Goal: Task Accomplishment & Management: Complete application form

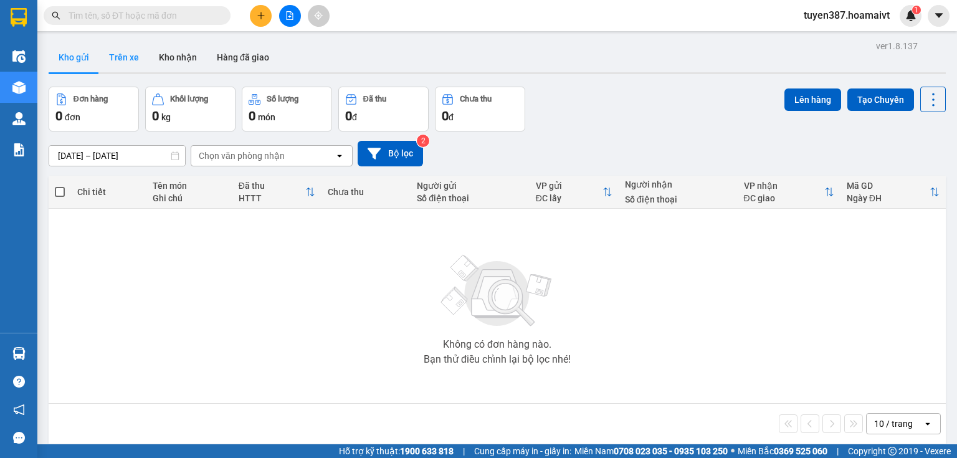
click at [120, 54] on button "Trên xe" at bounding box center [124, 57] width 50 height 30
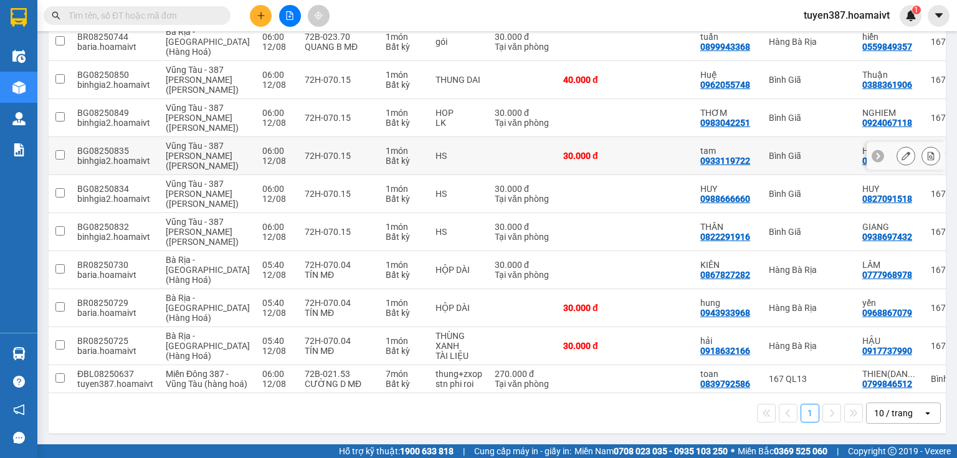
scroll to position [258, 0]
click at [923, 411] on icon "open" at bounding box center [928, 413] width 10 height 10
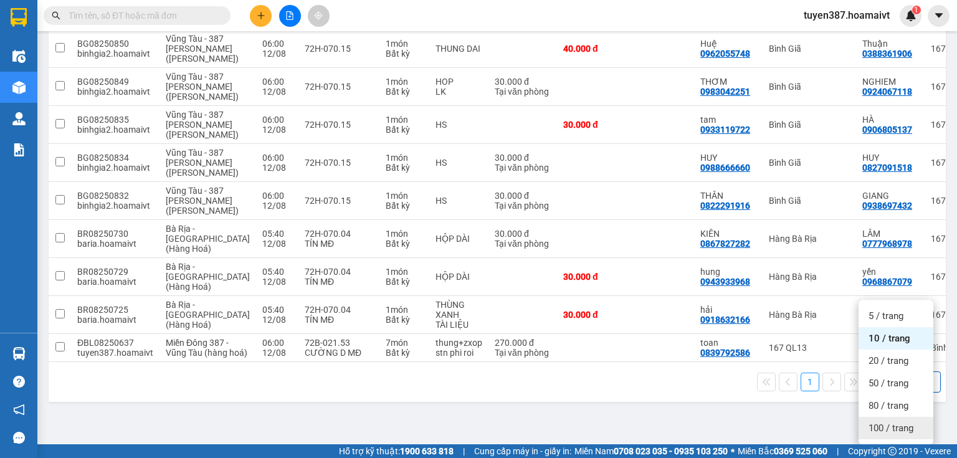
click at [884, 422] on span "100 / trang" at bounding box center [891, 428] width 45 height 12
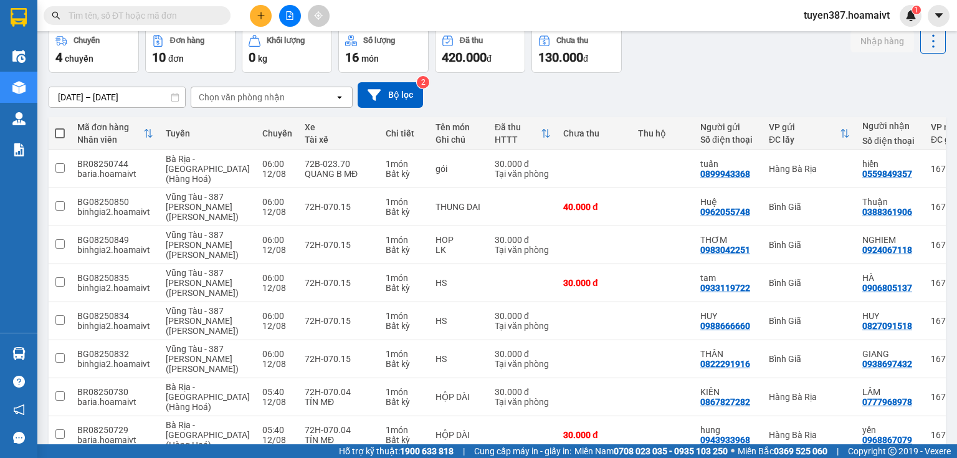
scroll to position [0, 0]
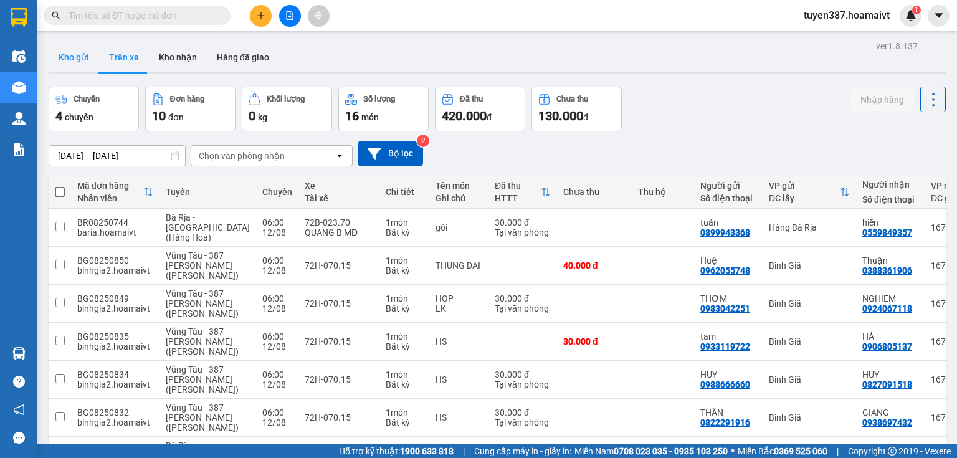
click at [69, 53] on button "Kho gửi" at bounding box center [74, 57] width 50 height 30
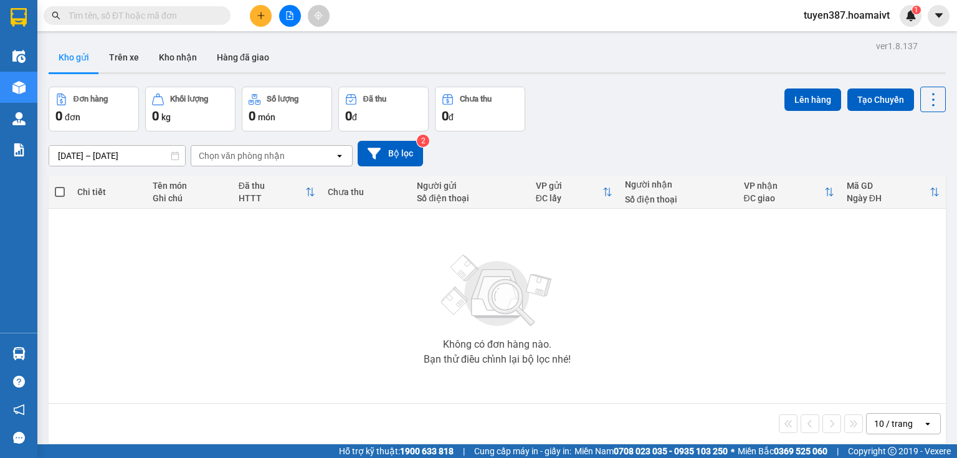
click at [923, 422] on icon "open" at bounding box center [928, 424] width 10 height 10
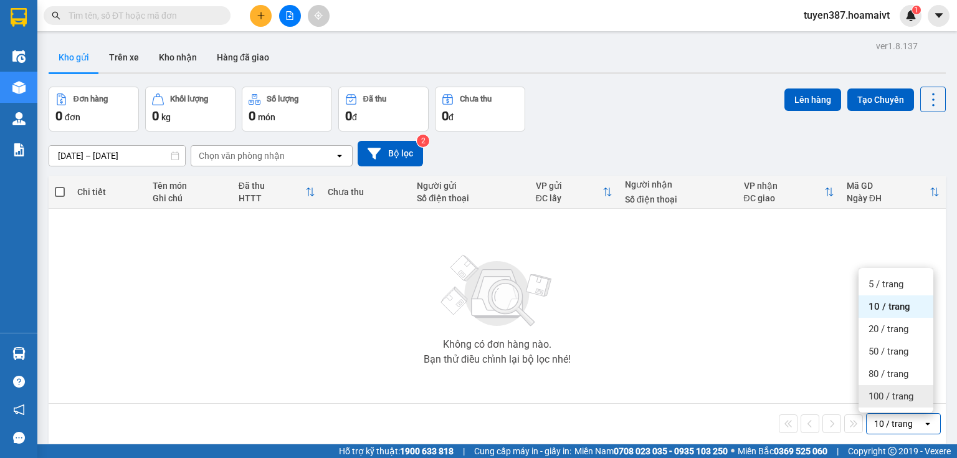
click at [883, 396] on span "100 / trang" at bounding box center [891, 396] width 45 height 12
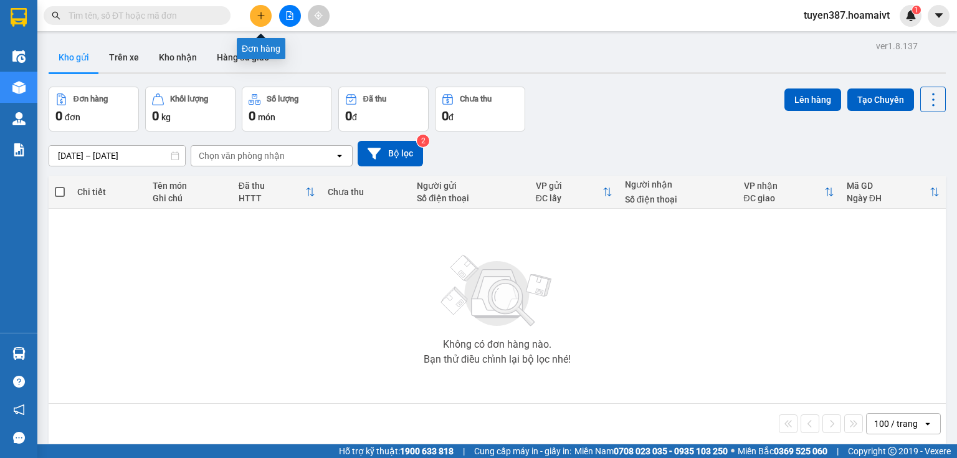
click at [257, 12] on icon "plus" at bounding box center [261, 15] width 9 height 9
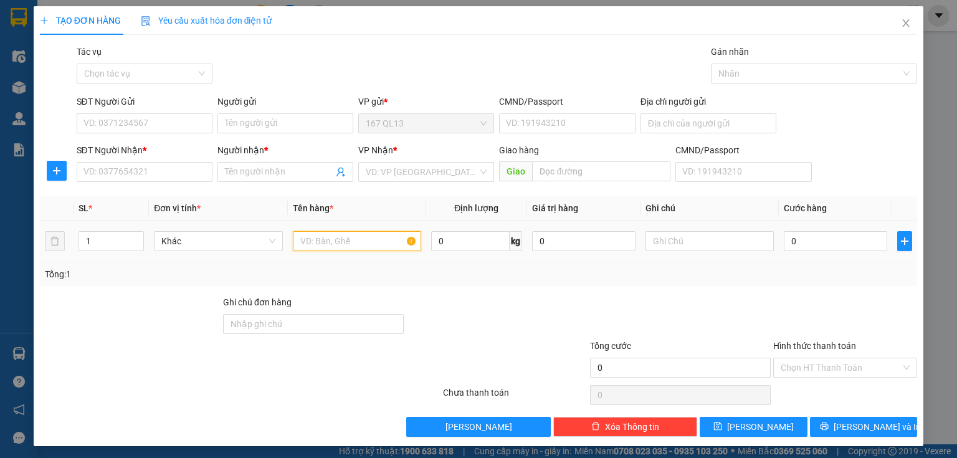
click at [384, 244] on input "text" at bounding box center [357, 241] width 128 height 20
type input "kien bk"
click at [166, 167] on input "SĐT Người Nhận *" at bounding box center [145, 172] width 136 height 20
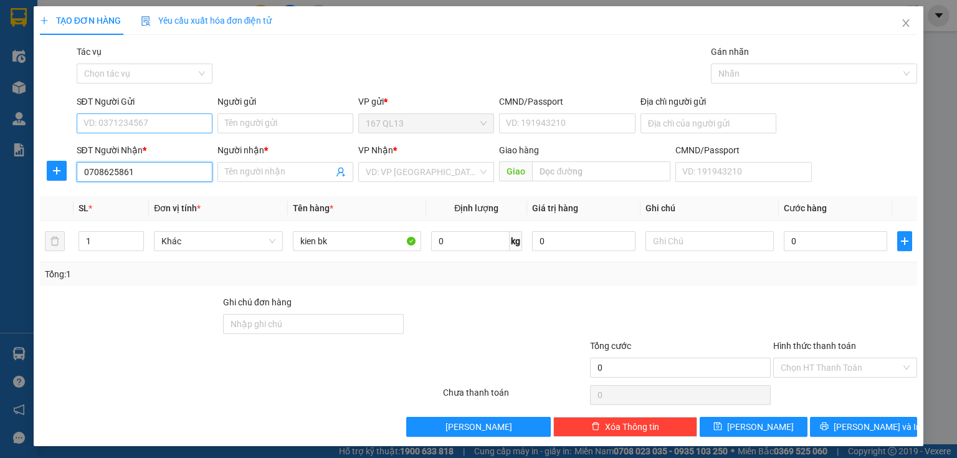
type input "0708625861"
click at [176, 126] on input "SĐT Người Gửi" at bounding box center [145, 123] width 136 height 20
type input "0934047340"
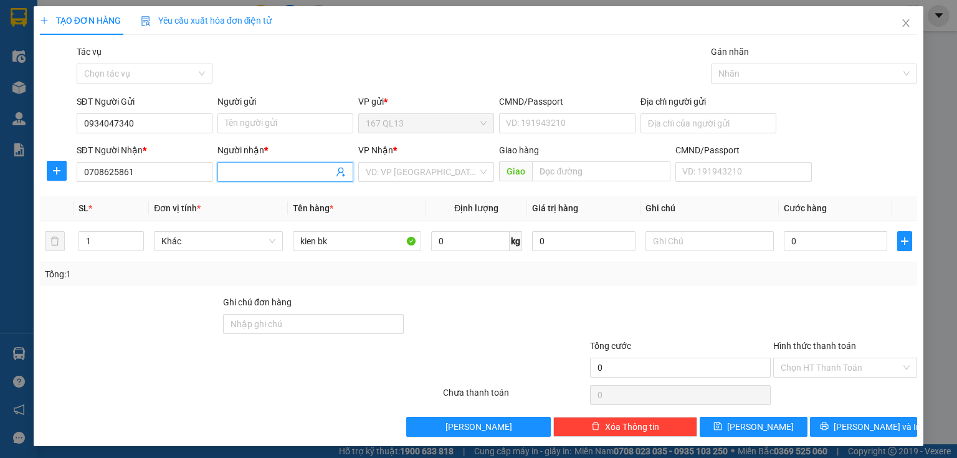
click at [280, 171] on input "Người nhận *" at bounding box center [279, 172] width 108 height 14
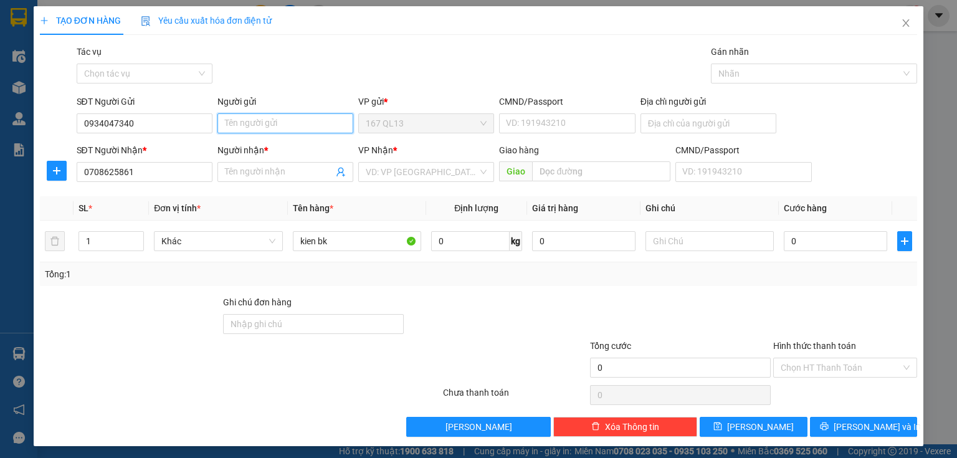
click at [267, 116] on input "Người gửi" at bounding box center [285, 123] width 136 height 20
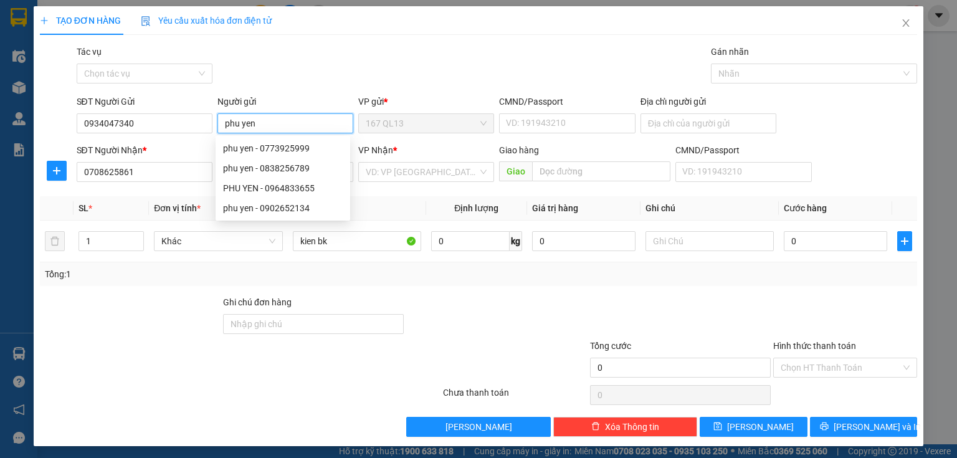
type input "phu yen"
click at [181, 335] on div at bounding box center [130, 317] width 183 height 44
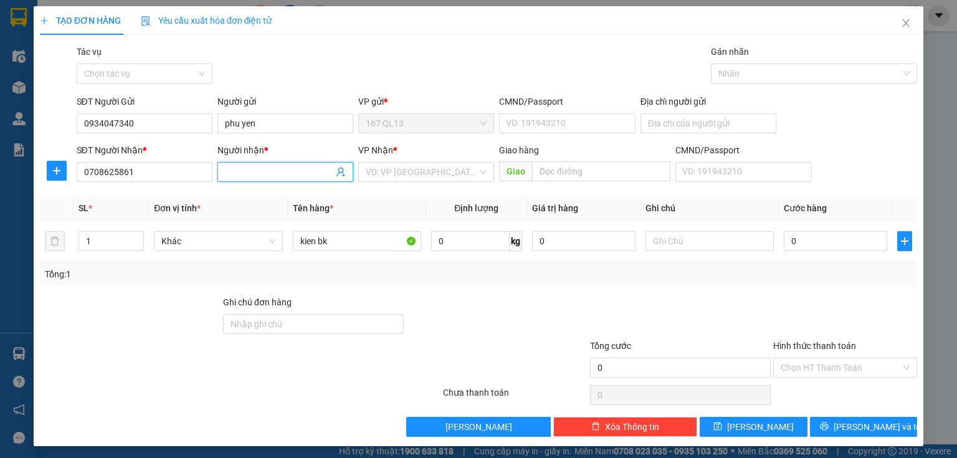
click at [269, 169] on input "Người nhận *" at bounding box center [279, 172] width 108 height 14
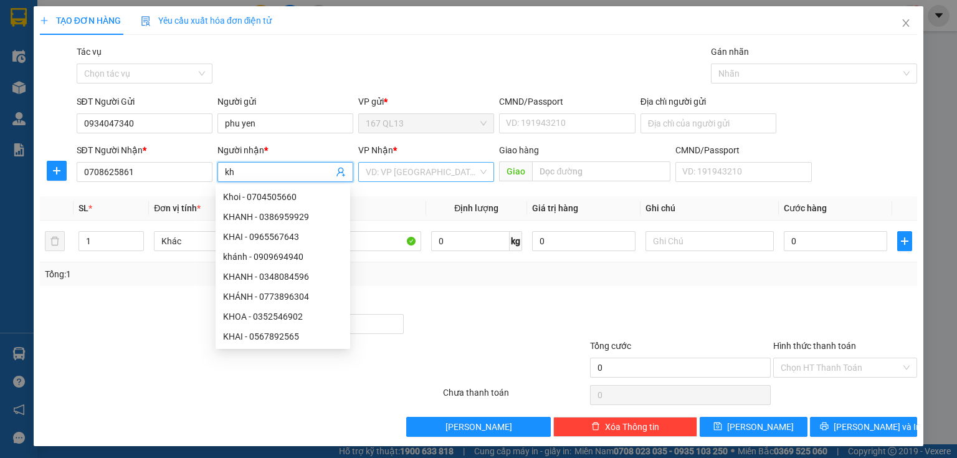
type input "kh"
click at [403, 172] on input "search" at bounding box center [422, 172] width 112 height 19
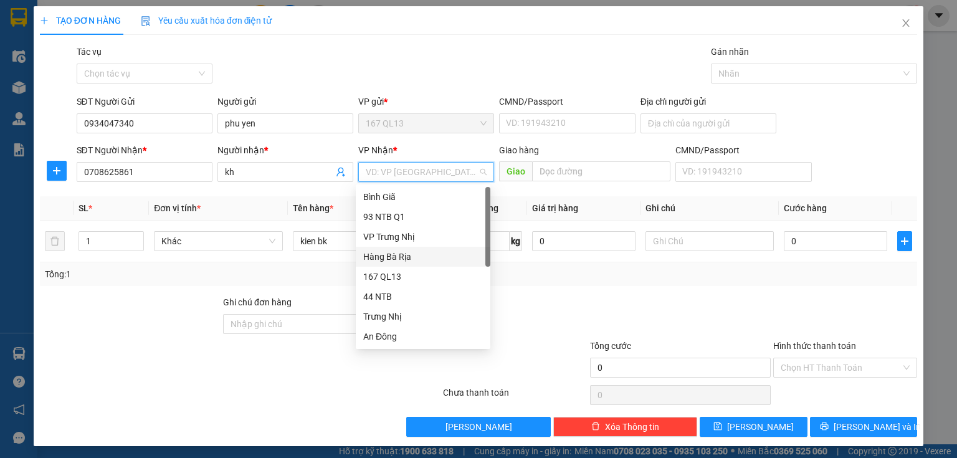
click at [403, 255] on div "Hàng Bà Rịa" at bounding box center [423, 257] width 120 height 14
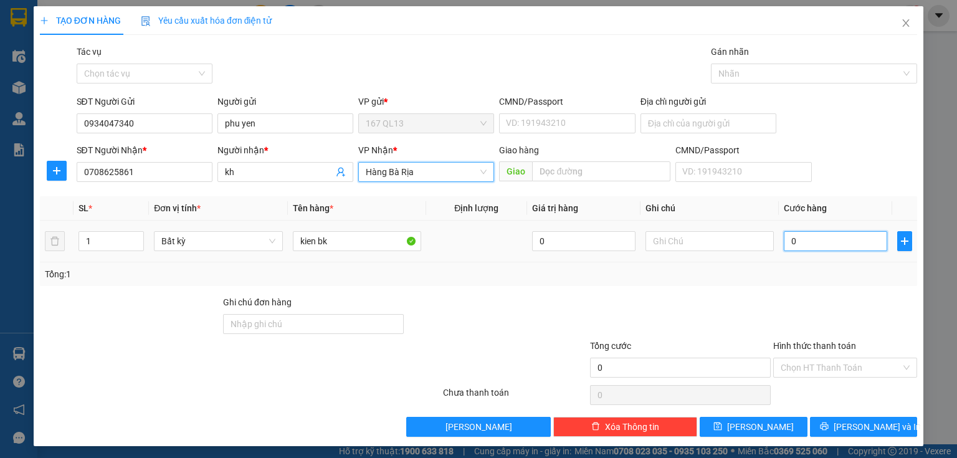
click at [784, 242] on input "0" at bounding box center [835, 241] width 103 height 20
type input "4"
type input "40"
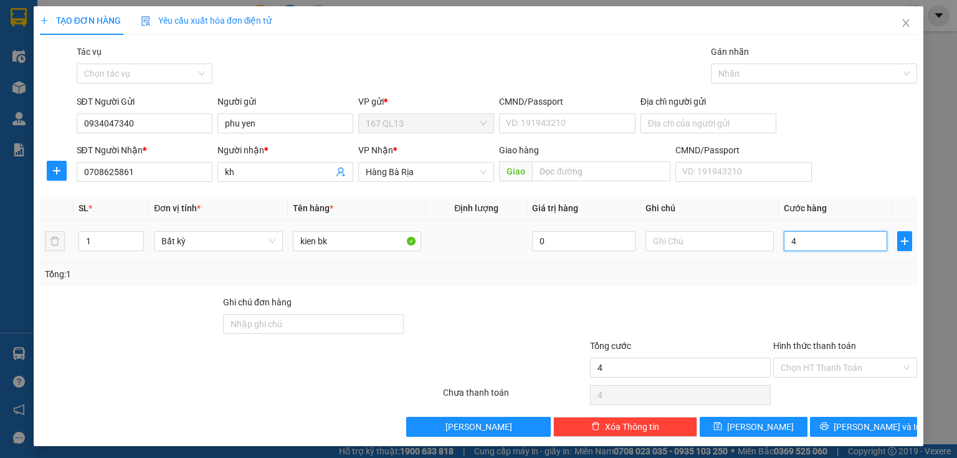
type input "40"
type input "40.000"
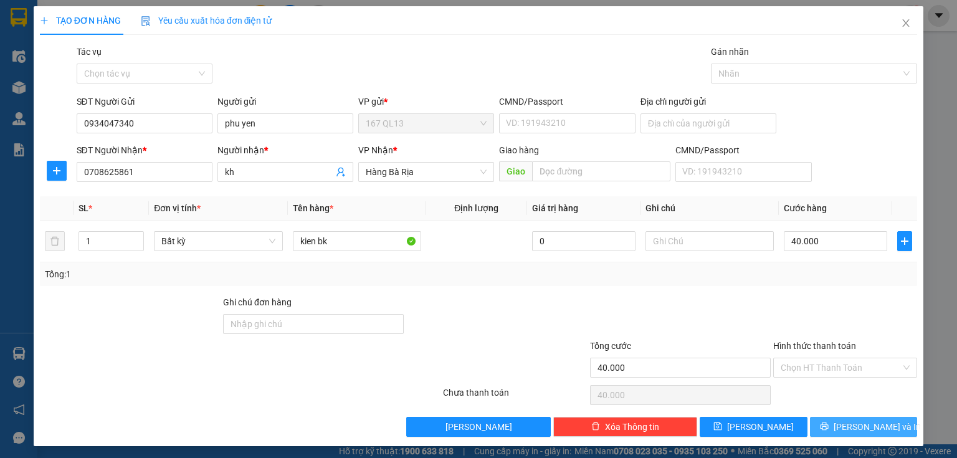
click at [856, 426] on span "Lưu và In" at bounding box center [877, 427] width 87 height 14
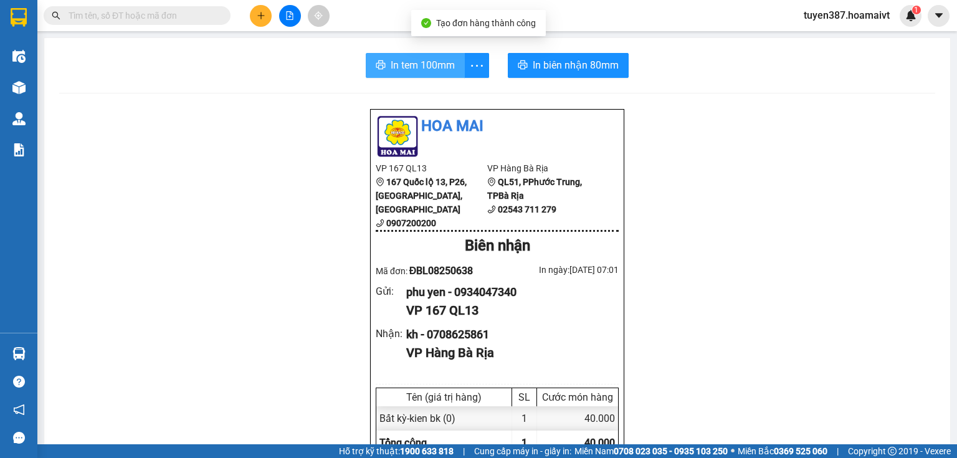
click at [413, 62] on span "In tem 100mm" at bounding box center [423, 65] width 64 height 16
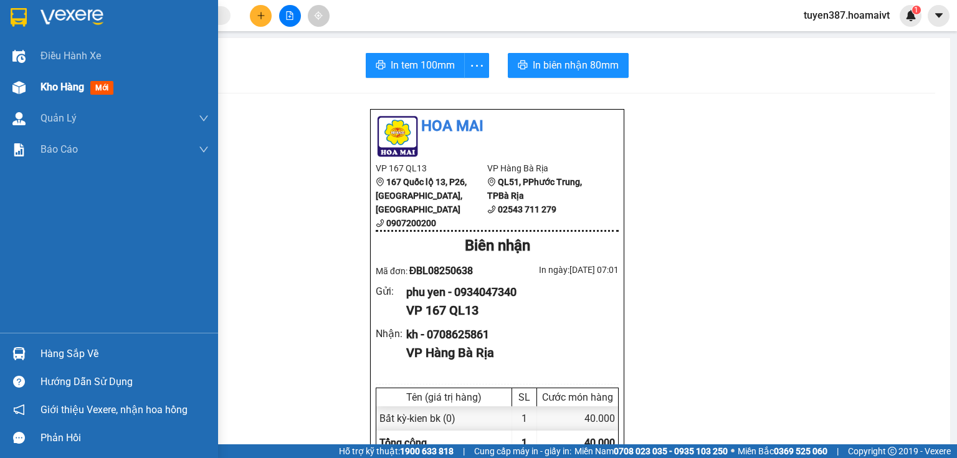
click at [105, 84] on span "mới" at bounding box center [101, 88] width 23 height 14
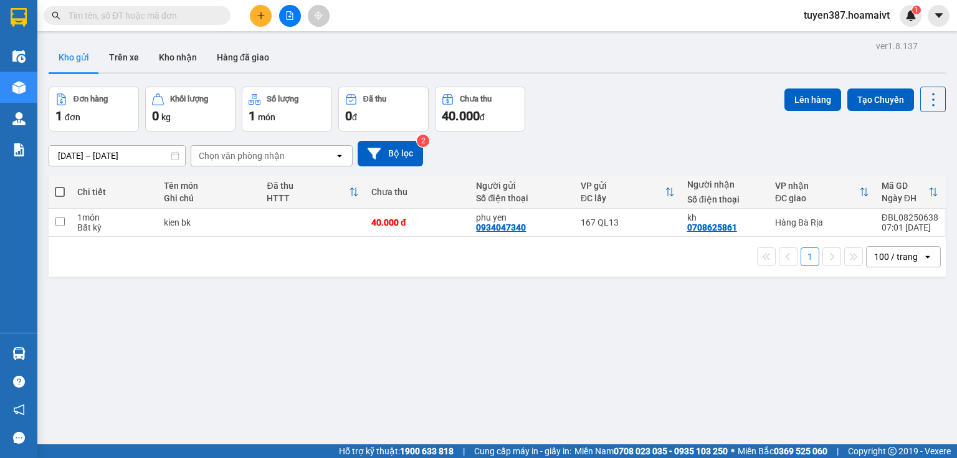
click at [59, 192] on span at bounding box center [60, 192] width 10 height 10
click at [60, 186] on input "checkbox" at bounding box center [60, 186] width 0 height 0
checkbox input "true"
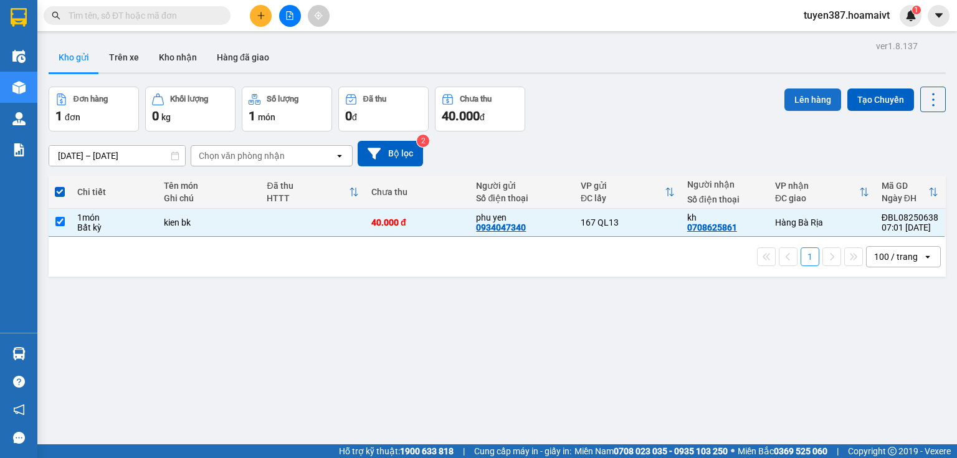
click at [807, 99] on button "Lên hàng" at bounding box center [813, 99] width 57 height 22
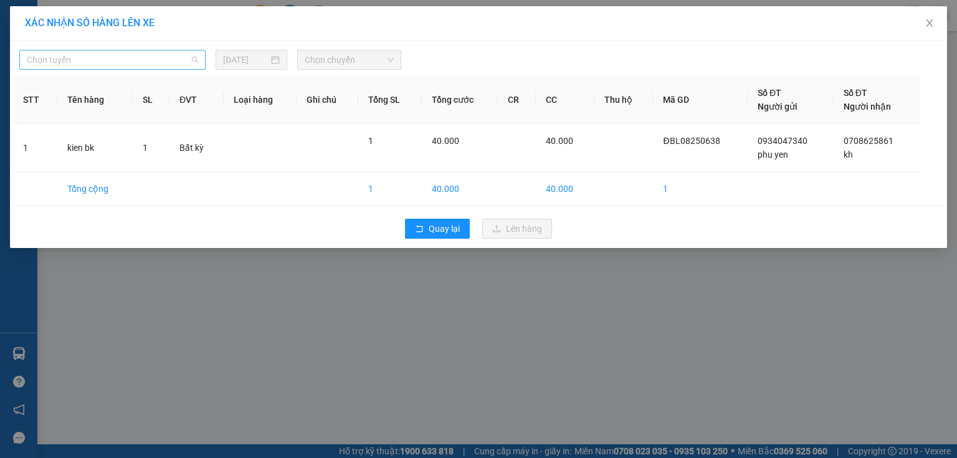
click at [109, 57] on span "Chọn tuyến" at bounding box center [112, 59] width 171 height 19
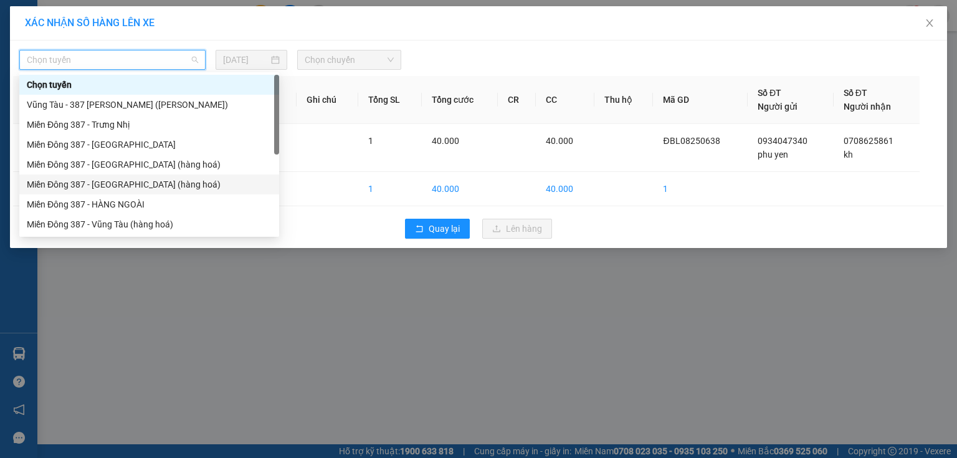
click at [103, 179] on div "Miền Đông 387 - Bà Rịa (hàng hoá)" at bounding box center [149, 185] width 245 height 14
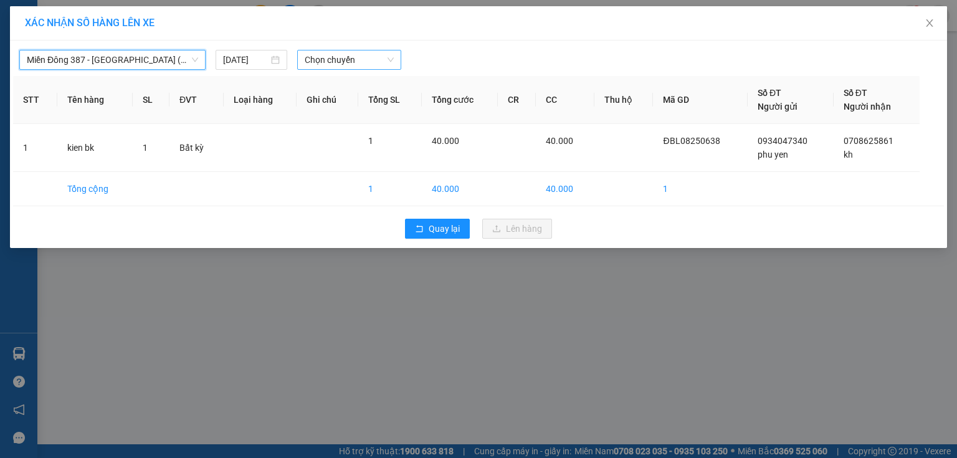
click at [366, 59] on span "Chọn chuyến" at bounding box center [350, 59] width 90 height 19
type input "0720"
click at [401, 104] on div "Thêm chuyến " 07:20 "" at bounding box center [363, 105] width 133 height 21
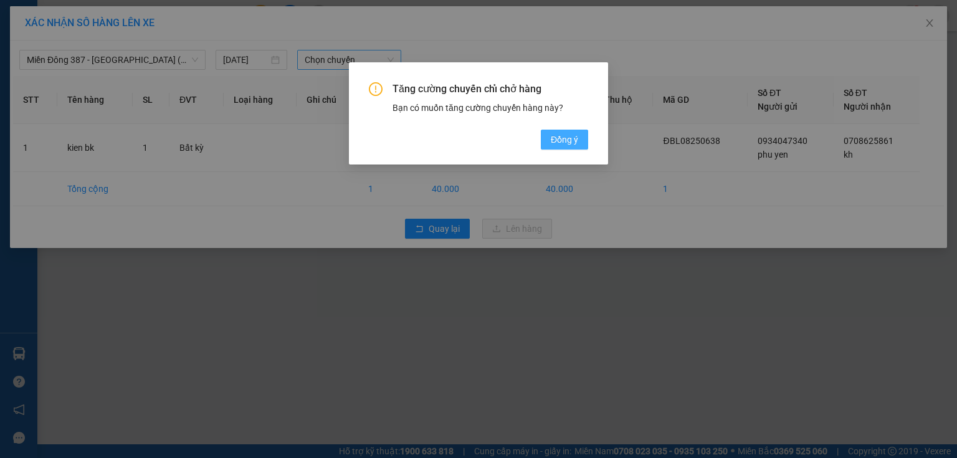
click at [573, 138] on span "Đồng ý" at bounding box center [564, 140] width 27 height 14
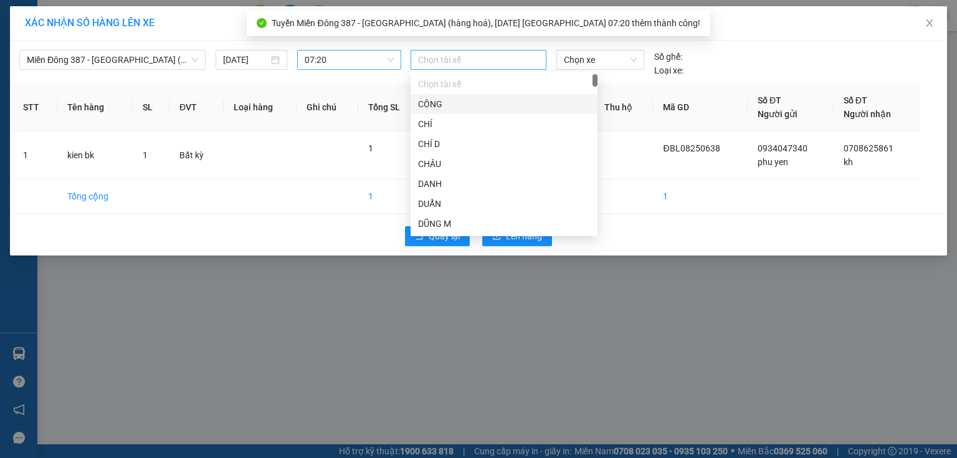
click at [470, 57] on div at bounding box center [479, 59] width 130 height 15
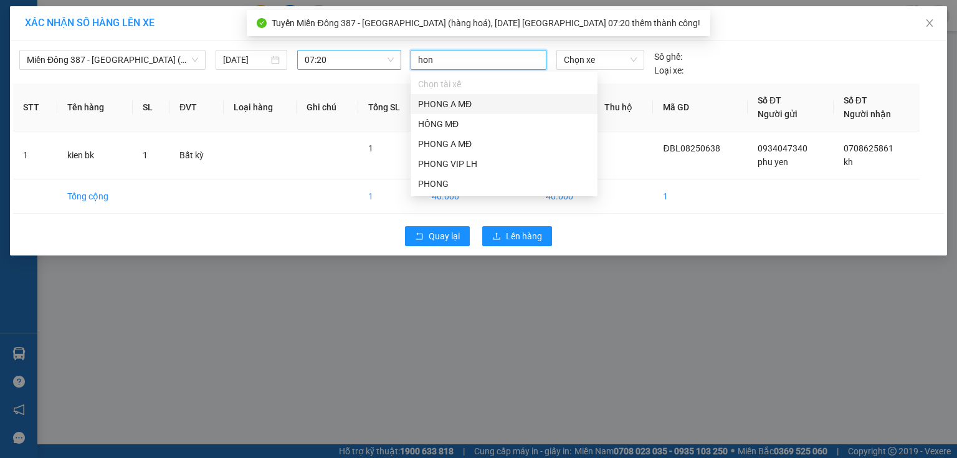
type input "hong"
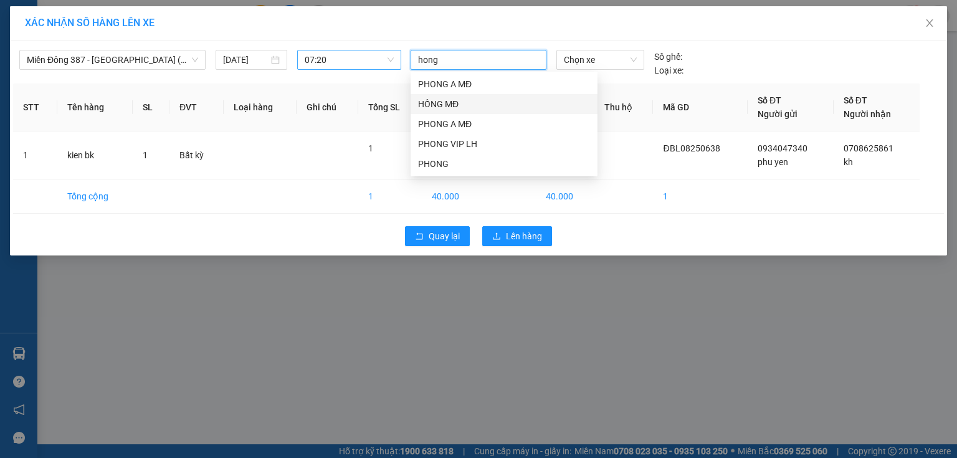
click at [451, 102] on div "HỒNG MĐ" at bounding box center [504, 104] width 172 height 14
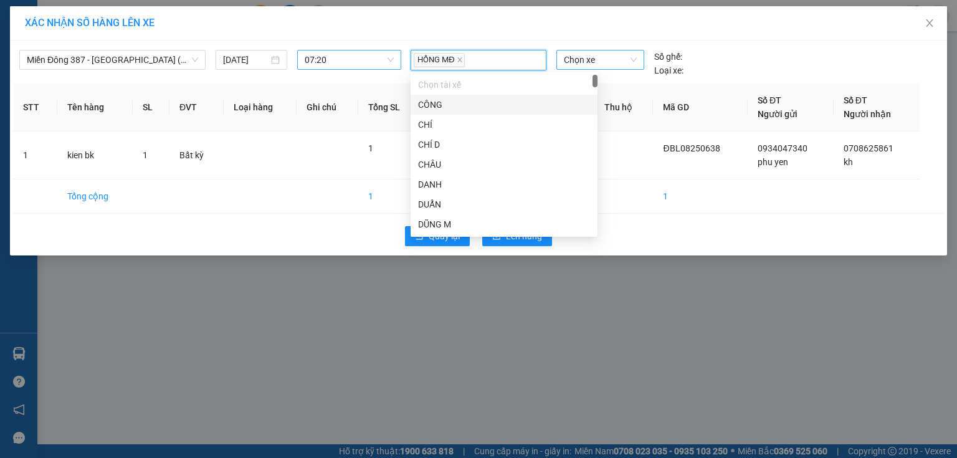
click at [609, 63] on span "Chọn xe" at bounding box center [600, 59] width 72 height 19
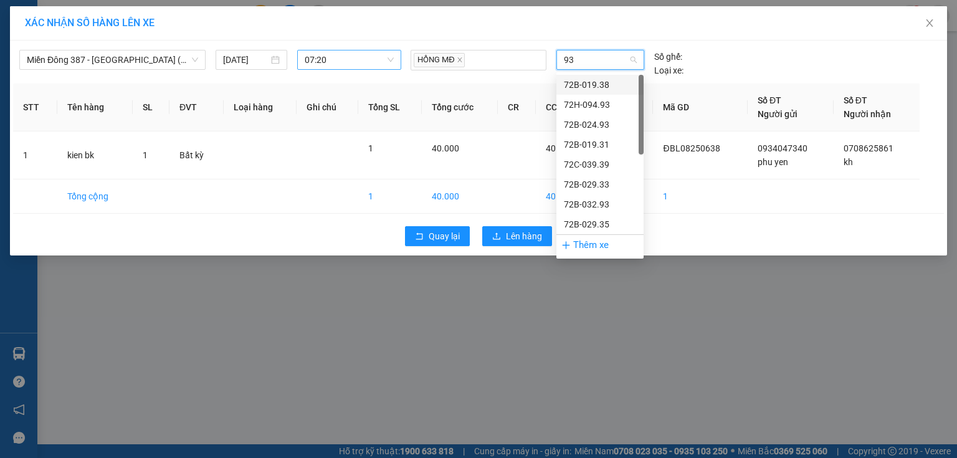
type input "938"
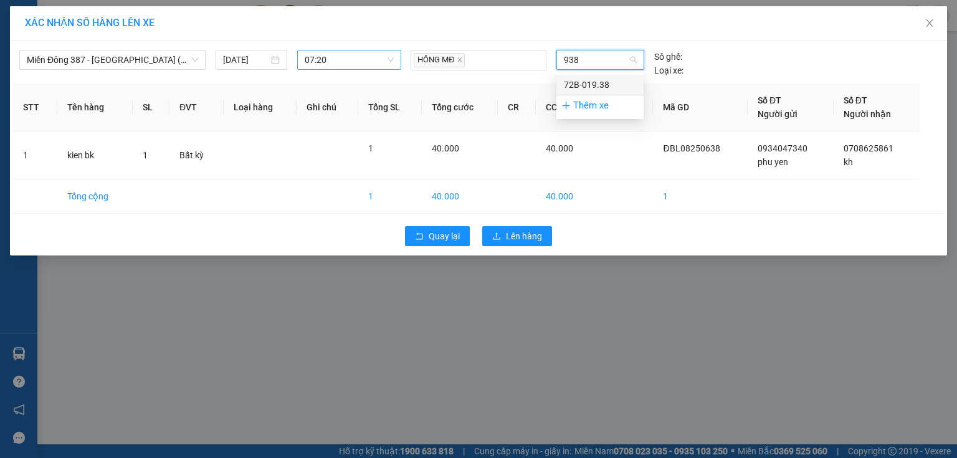
click at [598, 82] on div "72B-019.38" at bounding box center [600, 85] width 72 height 14
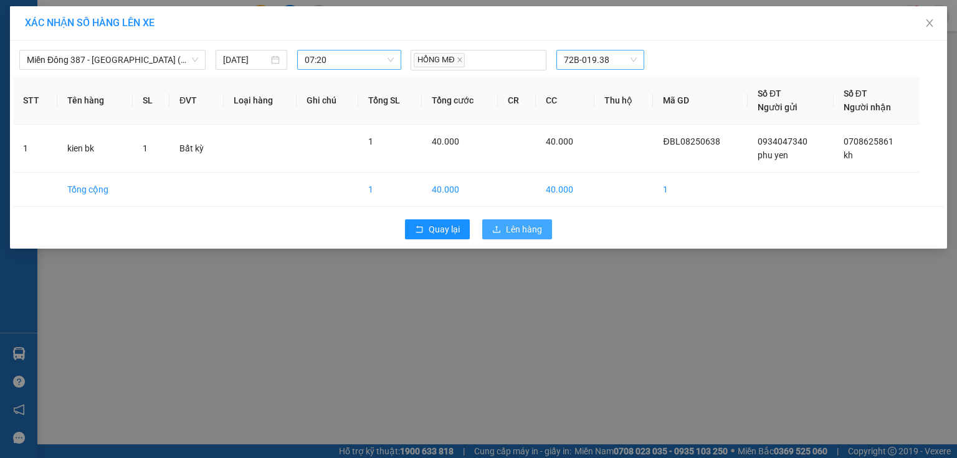
click at [513, 224] on span "Lên hàng" at bounding box center [524, 229] width 36 height 14
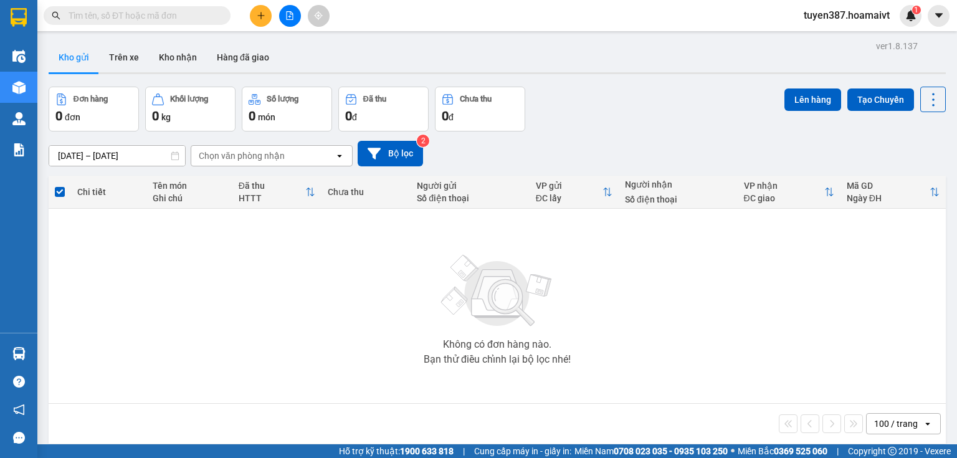
drag, startPoint x: 389, startPoint y: 188, endPoint x: 385, endPoint y: 172, distance: 16.6
